Goal: Information Seeking & Learning: Learn about a topic

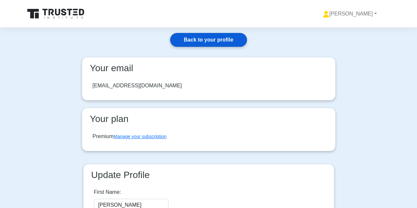
click at [193, 43] on link "Back to your profile" at bounding box center [208, 40] width 76 height 14
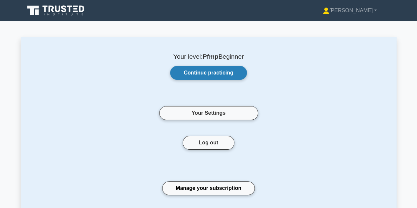
click at [185, 75] on link "Continue practicing" at bounding box center [208, 73] width 76 height 14
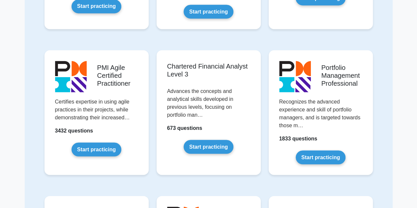
scroll to position [615, 0]
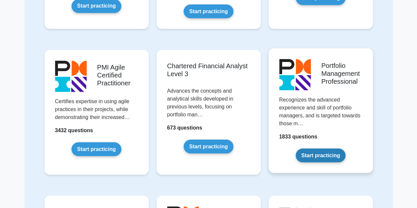
click at [312, 152] on link "Start practicing" at bounding box center [321, 155] width 50 height 14
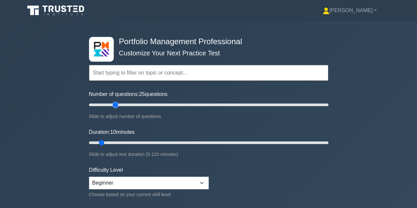
drag, startPoint x: 98, startPoint y: 105, endPoint x: 113, endPoint y: 108, distance: 15.8
type input "25"
click at [113, 108] on input "Number of questions: 25 questions" at bounding box center [208, 105] width 239 height 8
drag, startPoint x: 102, startPoint y: 141, endPoint x: 140, endPoint y: 146, distance: 38.6
type input "30"
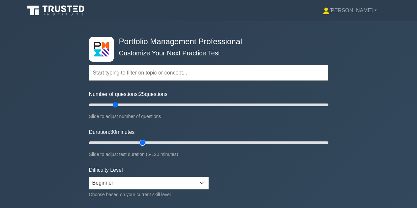
click at [140, 146] on input "Duration: 30 minutes" at bounding box center [208, 143] width 239 height 8
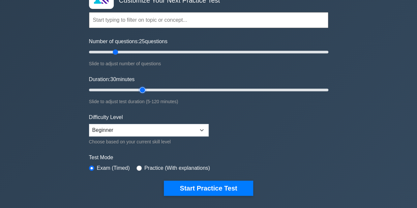
scroll to position [53, 0]
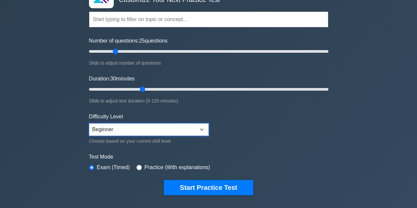
click at [201, 131] on select "Beginner Intermediate Expert" at bounding box center [149, 129] width 120 height 13
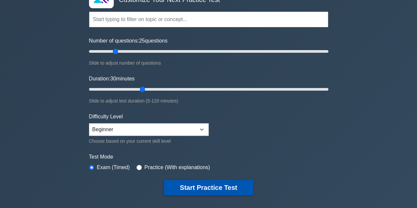
click at [191, 187] on button "Start Practice Test" at bounding box center [208, 187] width 89 height 15
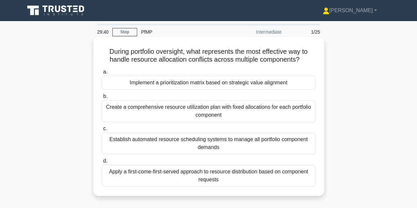
click at [190, 84] on div "Implement a prioritization matrix based on strategic value alignment" at bounding box center [209, 83] width 214 height 14
click at [102, 74] on input "a. Implement a prioritization matrix based on strategic value alignment" at bounding box center [102, 72] width 0 height 4
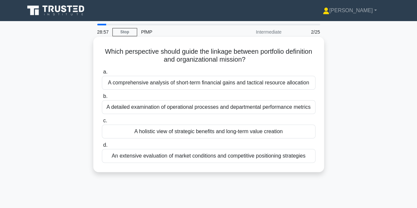
click at [184, 131] on div "A holistic view of strategic benefits and long-term value creation" at bounding box center [209, 132] width 214 height 14
click at [102, 123] on input "c. A holistic view of strategic benefits and long-term value creation" at bounding box center [102, 121] width 0 height 4
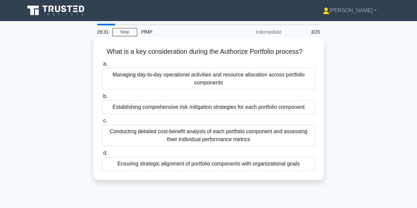
click at [163, 161] on div "Ensuring strategic alignment of portfolio components with organizational goals" at bounding box center [209, 164] width 214 height 14
click at [102, 155] on input "d. Ensuring strategic alignment of portfolio components with organizational goa…" at bounding box center [102, 153] width 0 height 4
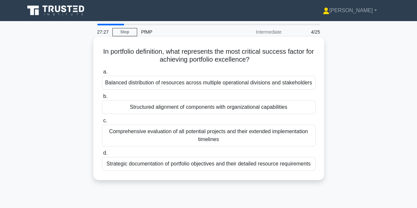
click at [186, 110] on div "Structured alignment of components with organizational capabilities" at bounding box center [209, 107] width 214 height 14
click at [102, 99] on input "b. Structured alignment of components with organizational capabilities" at bounding box center [102, 96] width 0 height 4
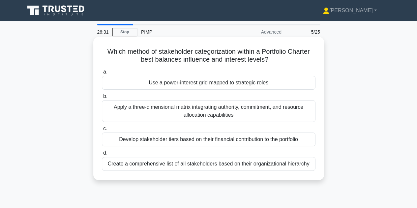
click at [250, 111] on div "Apply a three-dimensional matrix integrating authority, commitment, and resourc…" at bounding box center [209, 111] width 214 height 22
click at [102, 99] on input "b. Apply a three-dimensional matrix integrating authority, commitment, and reso…" at bounding box center [102, 96] width 0 height 4
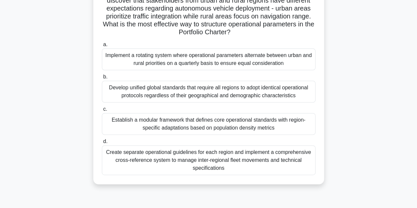
scroll to position [69, 0]
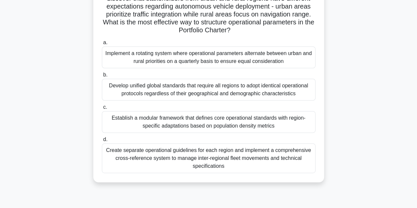
click at [160, 116] on div "Establish a modular framework that defines core operational standards with regi…" at bounding box center [209, 122] width 214 height 22
click at [102, 109] on input "c. Establish a modular framework that defines core operational standards with r…" at bounding box center [102, 107] width 0 height 4
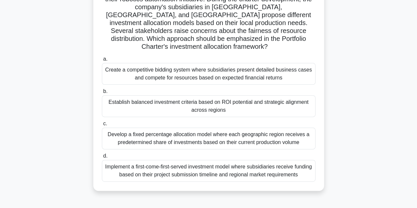
scroll to position [63, 0]
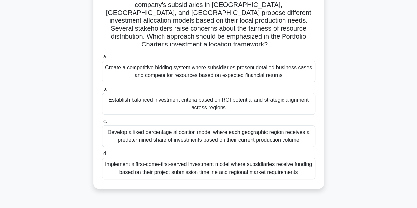
click at [269, 95] on div "Establish balanced investment criteria based on ROI potential and strategic ali…" at bounding box center [209, 104] width 214 height 22
click at [102, 91] on input "b. Establish balanced investment criteria based on ROI potential and strategic …" at bounding box center [102, 89] width 0 height 4
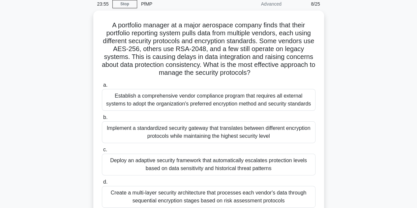
scroll to position [52, 0]
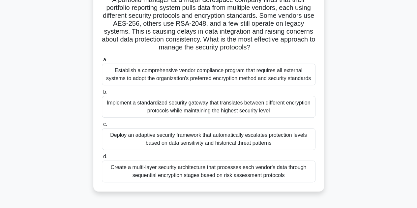
click at [256, 171] on div "Create a multi-layer security architecture that processes each vendor's data th…" at bounding box center [209, 172] width 214 height 22
click at [102, 159] on input "d. Create a multi-layer security architecture that processes each vendor's data…" at bounding box center [102, 157] width 0 height 4
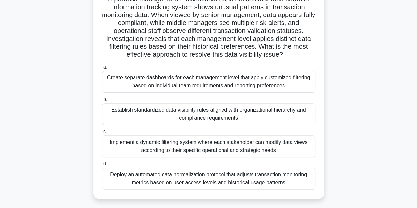
scroll to position [55, 0]
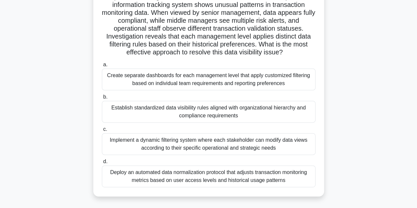
click at [283, 83] on div "Create separate dashboards for each management level that apply customized filt…" at bounding box center [209, 80] width 214 height 22
click at [102, 67] on input "a. Create separate dashboards for each management level that apply customized f…" at bounding box center [102, 65] width 0 height 4
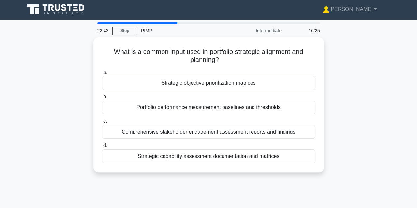
scroll to position [0, 0]
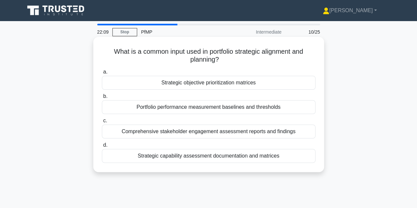
click at [289, 85] on div "Strategic objective prioritization matrices" at bounding box center [209, 83] width 214 height 14
click at [102, 74] on input "a. Strategic objective prioritization matrices" at bounding box center [102, 72] width 0 height 4
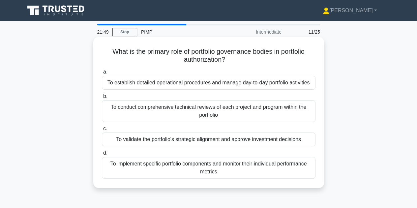
click at [292, 81] on div "To establish detailed operational procedures and manage day-to-day portfolio ac…" at bounding box center [209, 83] width 214 height 14
click at [102, 74] on input "a. To establish detailed operational procedures and manage day-to-day portfolio…" at bounding box center [102, 72] width 0 height 4
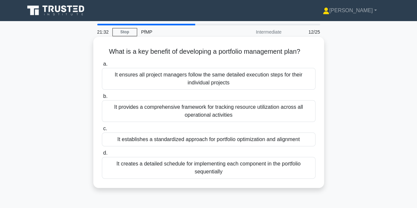
click at [245, 140] on div "It establishes a standardized approach for portfolio optimization and alignment" at bounding box center [209, 139] width 214 height 14
click at [102, 131] on input "c. It establishes a standardized approach for portfolio optimization and alignm…" at bounding box center [102, 129] width 0 height 4
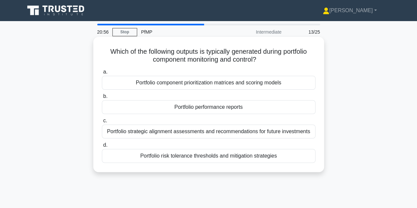
click at [254, 108] on div "Portfolio performance reports" at bounding box center [209, 107] width 214 height 14
click at [102, 99] on input "b. Portfolio performance reports" at bounding box center [102, 96] width 0 height 4
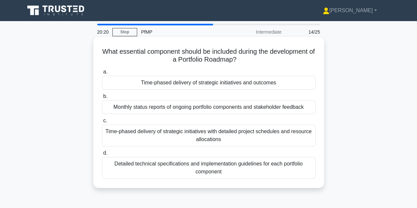
click at [279, 81] on div "Time-phased delivery of strategic initiatives and outcomes" at bounding box center [209, 83] width 214 height 14
click at [102, 74] on input "a. Time-phased delivery of strategic initiatives and outcomes" at bounding box center [102, 72] width 0 height 4
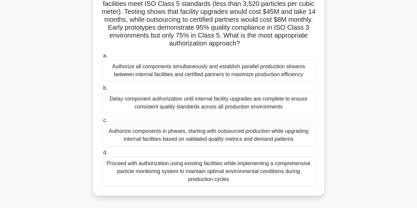
scroll to position [80, 0]
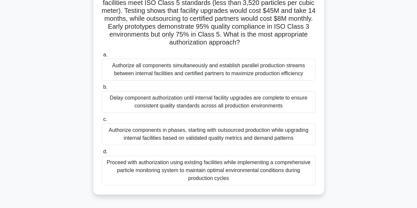
click at [272, 129] on div "Authorize components in phases, starting with outsourced production while upgra…" at bounding box center [209, 134] width 214 height 22
click at [102, 122] on input "c. Authorize components in phases, starting with outsourced production while up…" at bounding box center [102, 119] width 0 height 4
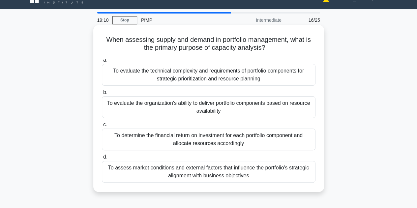
scroll to position [0, 0]
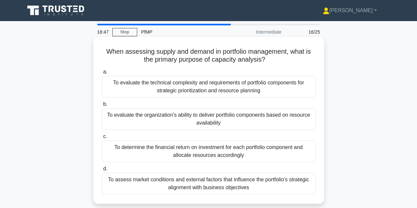
click at [226, 117] on div "To evaluate the organization's ability to deliver portfolio components based on…" at bounding box center [209, 119] width 214 height 22
click at [102, 106] on input "b. To evaluate the organization's ability to deliver portfolio components based…" at bounding box center [102, 104] width 0 height 4
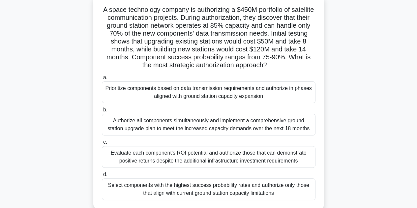
scroll to position [45, 0]
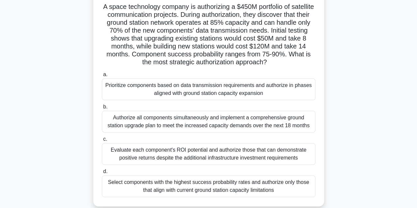
click at [241, 185] on div "Select components with the highest success probability rates and authorize only…" at bounding box center [209, 186] width 214 height 22
click at [102, 174] on input "d. Select components with the highest success probability rates and authorize o…" at bounding box center [102, 171] width 0 height 4
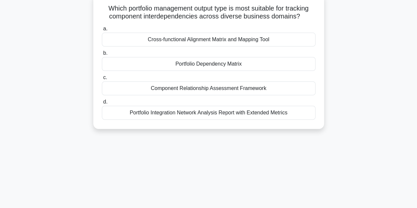
scroll to position [0, 0]
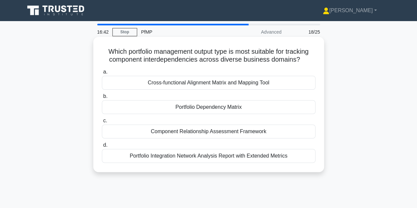
click at [224, 82] on div "Cross-functional Alignment Matrix and Mapping Tool" at bounding box center [209, 83] width 214 height 14
click at [102, 74] on input "a. Cross-functional Alignment Matrix and Mapping Tool" at bounding box center [102, 72] width 0 height 4
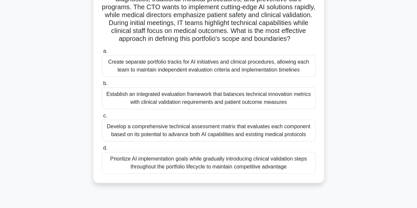
scroll to position [64, 0]
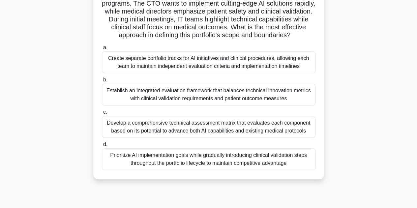
click at [264, 99] on div "Establish an integrated evaluation framework that balances technical innovation…" at bounding box center [209, 95] width 214 height 22
click at [102, 82] on input "b. Establish an integrated evaluation framework that balances technical innovat…" at bounding box center [102, 80] width 0 height 4
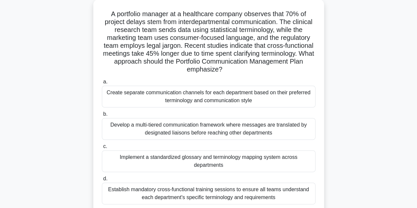
scroll to position [40, 0]
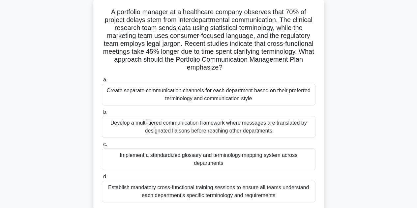
click at [272, 150] on div "Implement a standardized glossary and terminology mapping system across departm…" at bounding box center [209, 159] width 214 height 22
click at [102, 147] on input "c. Implement a standardized glossary and terminology mapping system across depa…" at bounding box center [102, 144] width 0 height 4
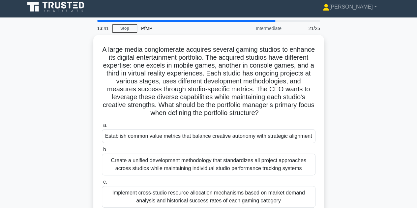
scroll to position [3, 0]
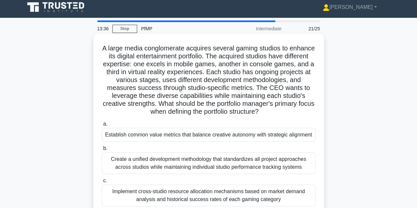
click at [287, 137] on div "Establish common value metrics that balance creative autonomy with strategic al…" at bounding box center [209, 135] width 214 height 14
click at [102, 126] on input "a. Establish common value metrics that balance creative autonomy with strategic…" at bounding box center [102, 124] width 0 height 4
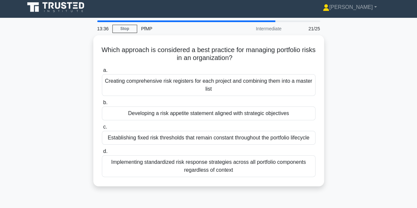
scroll to position [0, 0]
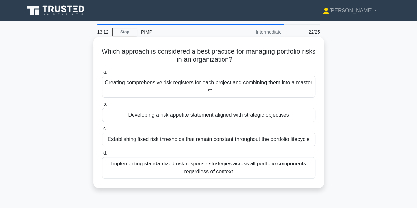
click at [256, 167] on div "Implementing standardized risk response strategies across all portfolio compone…" at bounding box center [209, 168] width 214 height 22
click at [102, 155] on input "d. Implementing standardized risk response strategies across all portfolio comp…" at bounding box center [102, 153] width 0 height 4
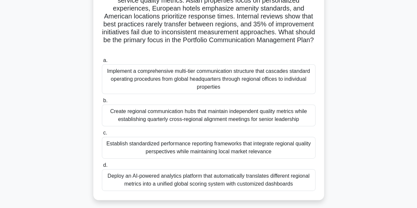
scroll to position [77, 0]
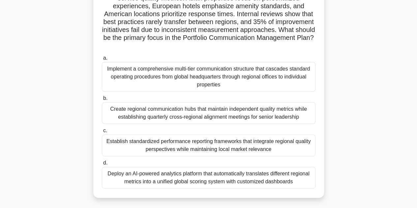
click at [228, 148] on div "Establish standardized performance reporting frameworks that integrate regional…" at bounding box center [209, 145] width 214 height 22
click at [102, 133] on input "c. Establish standardized performance reporting frameworks that integrate regio…" at bounding box center [102, 131] width 0 height 4
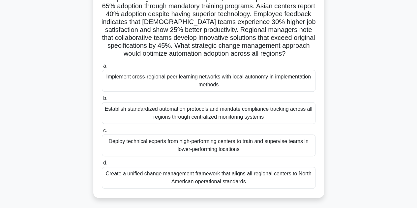
scroll to position [73, 0]
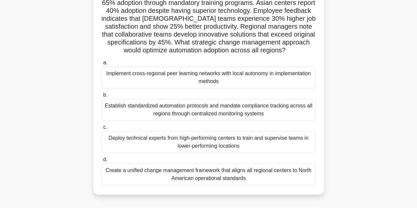
click at [268, 77] on div "Implement cross-regional peer learning networks with local autonomy in implemen…" at bounding box center [209, 78] width 214 height 22
click at [102, 65] on input "a. Implement cross-regional peer learning networks with local autonomy in imple…" at bounding box center [102, 63] width 0 height 4
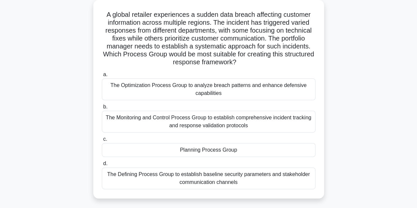
scroll to position [39, 0]
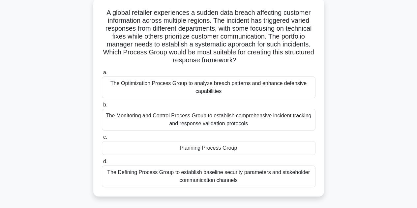
click at [247, 119] on div "The Monitoring and Control Process Group to establish comprehensive incident tr…" at bounding box center [209, 120] width 214 height 22
click at [102, 107] on input "b. The Monitoring and Control Process Group to establish comprehensive incident…" at bounding box center [102, 105] width 0 height 4
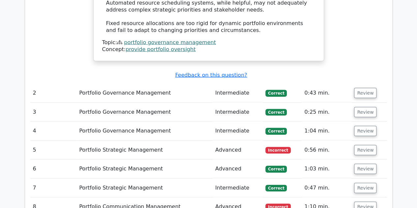
scroll to position [671, 0]
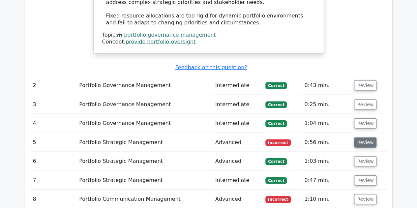
click at [367, 137] on button "Review" at bounding box center [365, 142] width 22 height 10
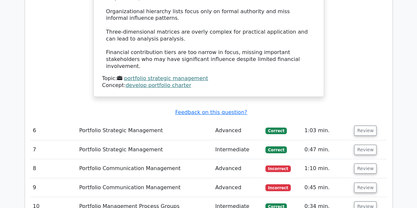
scroll to position [1060, 0]
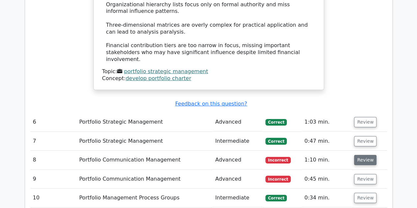
click at [356, 155] on button "Review" at bounding box center [365, 160] width 22 height 10
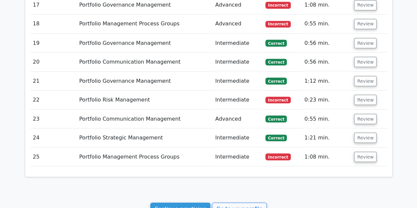
scroll to position [1839, 0]
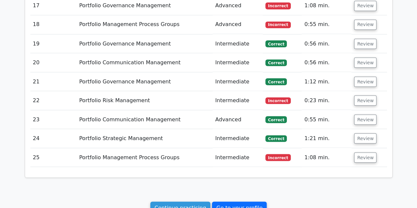
click at [224, 201] on link "Go to your profile" at bounding box center [239, 207] width 55 height 13
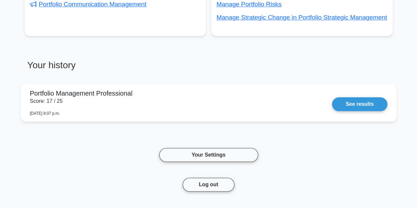
scroll to position [294, 0]
